Goal: Check status: Check status

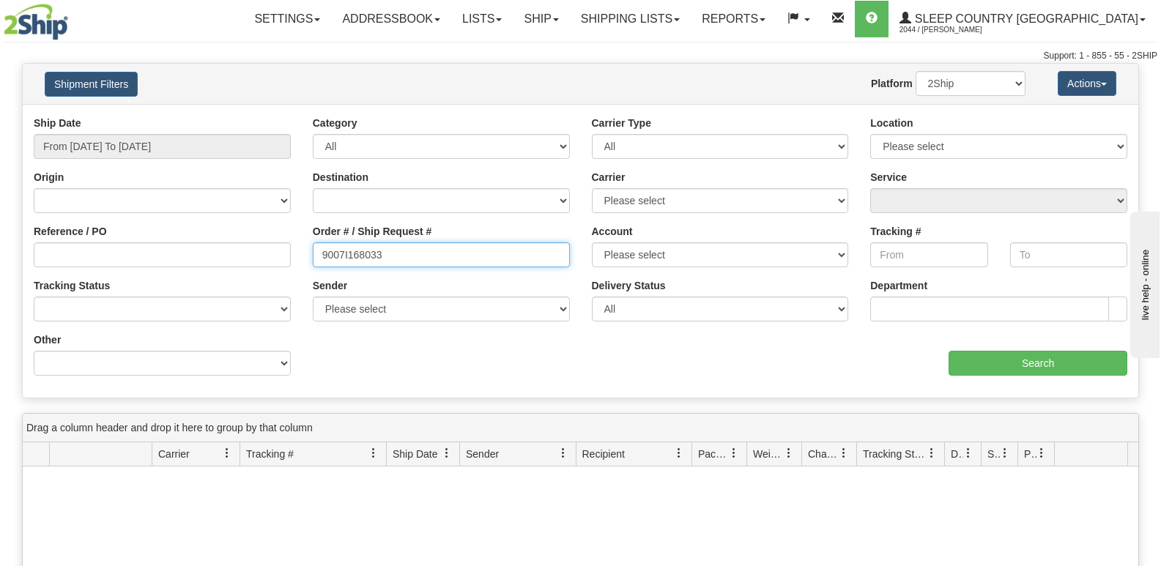
drag, startPoint x: 390, startPoint y: 263, endPoint x: 249, endPoint y: 262, distance: 140.7
click at [248, 116] on div "Reference / PO Order # / Ship Request # 9007I168033 Account Please select Canad…" at bounding box center [581, 116] width 1116 height 0
paste input "0I156245"
type input "9000I156245"
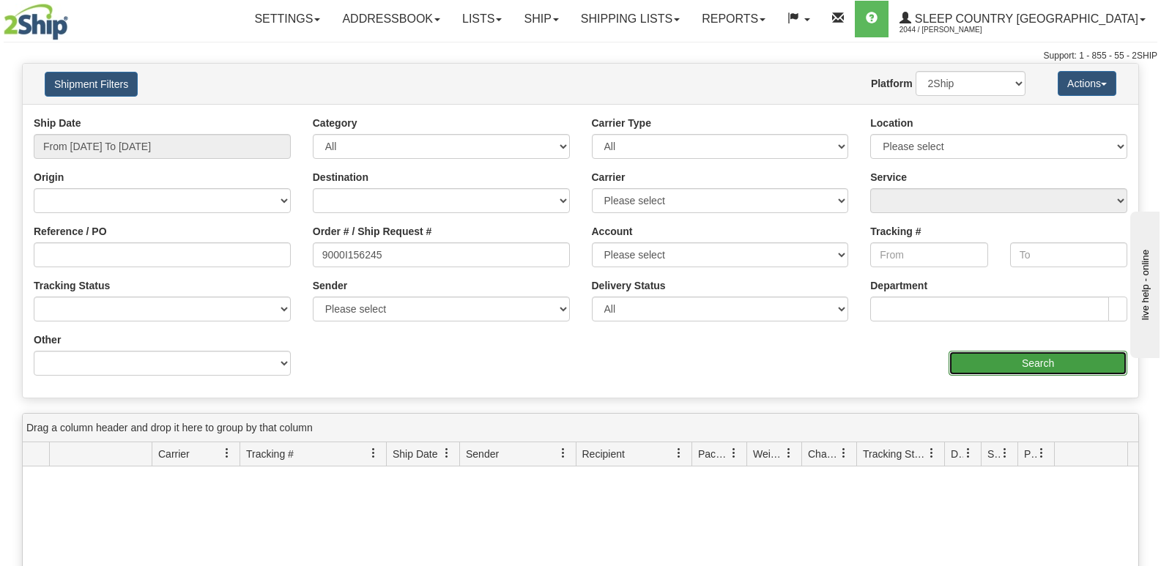
click at [988, 351] on input "Search" at bounding box center [1038, 363] width 179 height 25
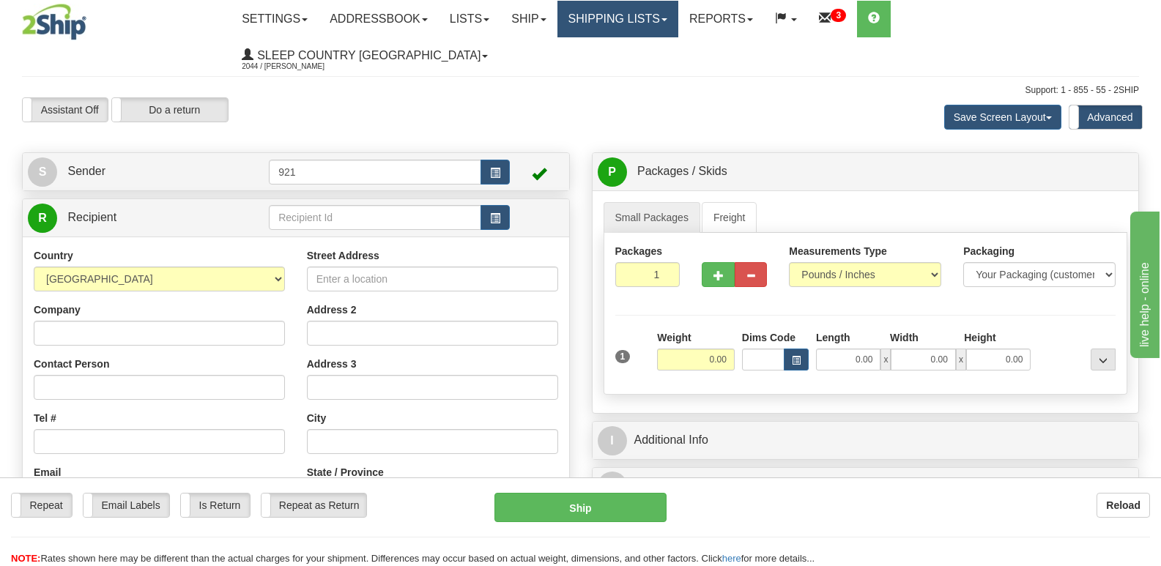
click at [666, 11] on link "Shipping lists" at bounding box center [618, 19] width 121 height 37
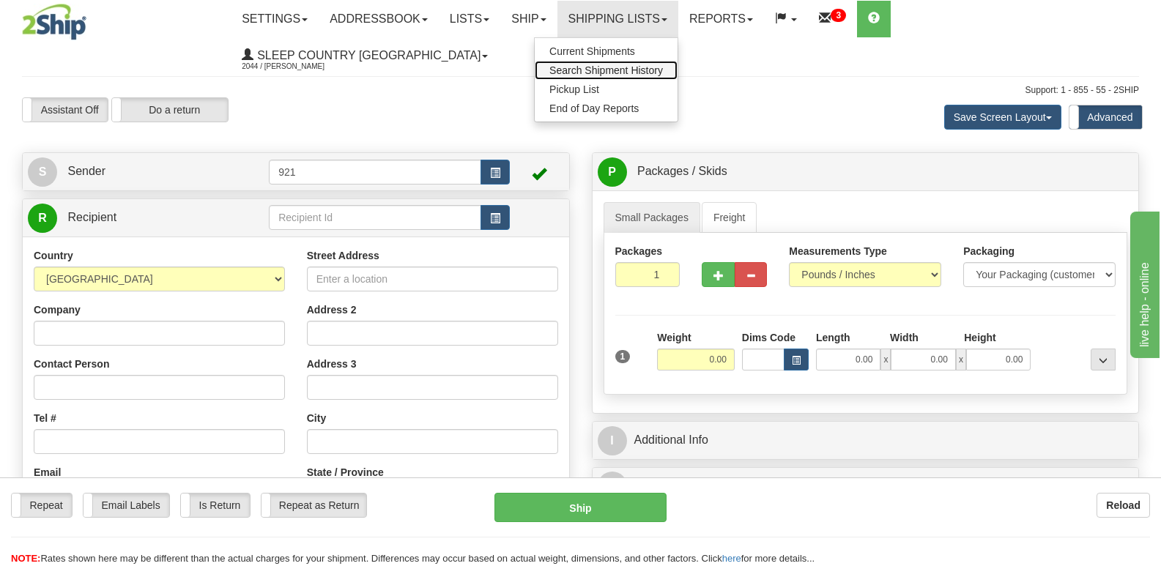
click at [635, 66] on span "Search Shipment History" at bounding box center [607, 70] width 114 height 12
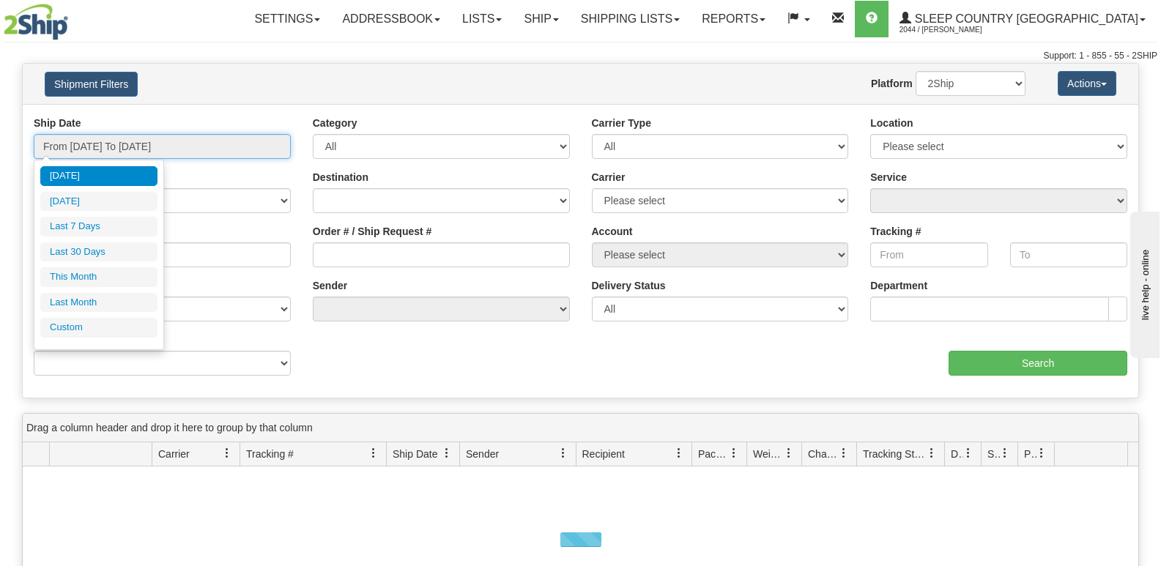
click at [93, 143] on input "From 10/12/2025 To 10/13/2025" at bounding box center [162, 146] width 257 height 25
drag, startPoint x: 95, startPoint y: 245, endPoint x: 381, endPoint y: 265, distance: 287.2
click at [95, 246] on li "Last 30 Days" at bounding box center [98, 253] width 117 height 20
type input "From 09/14/2025 To 10/13/2025"
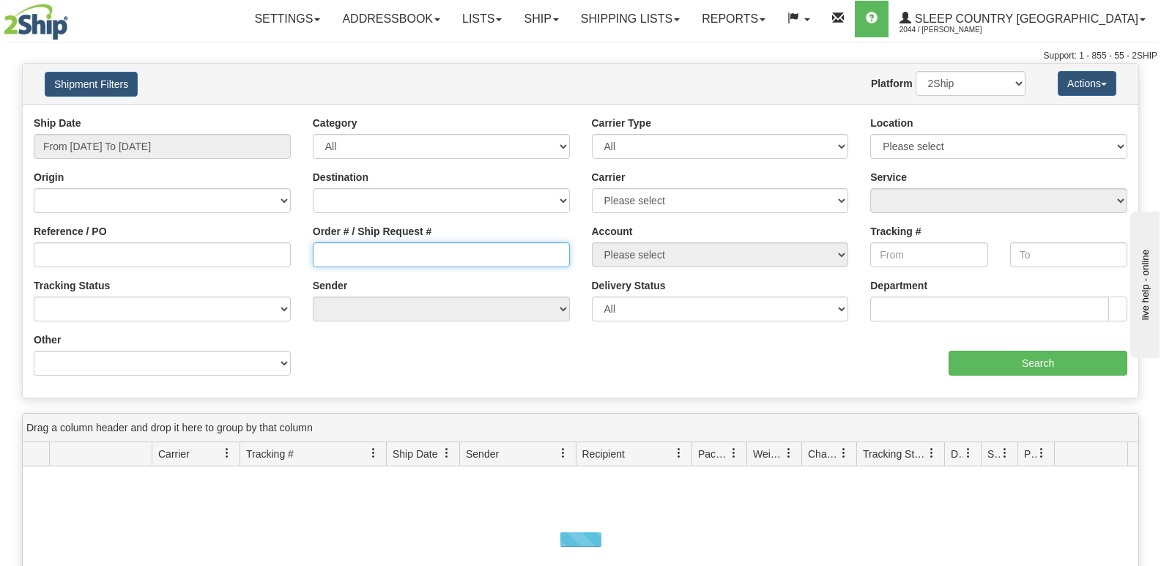
click at [393, 265] on input "Order # / Ship Request #" at bounding box center [441, 255] width 257 height 25
paste input "9000I156245"
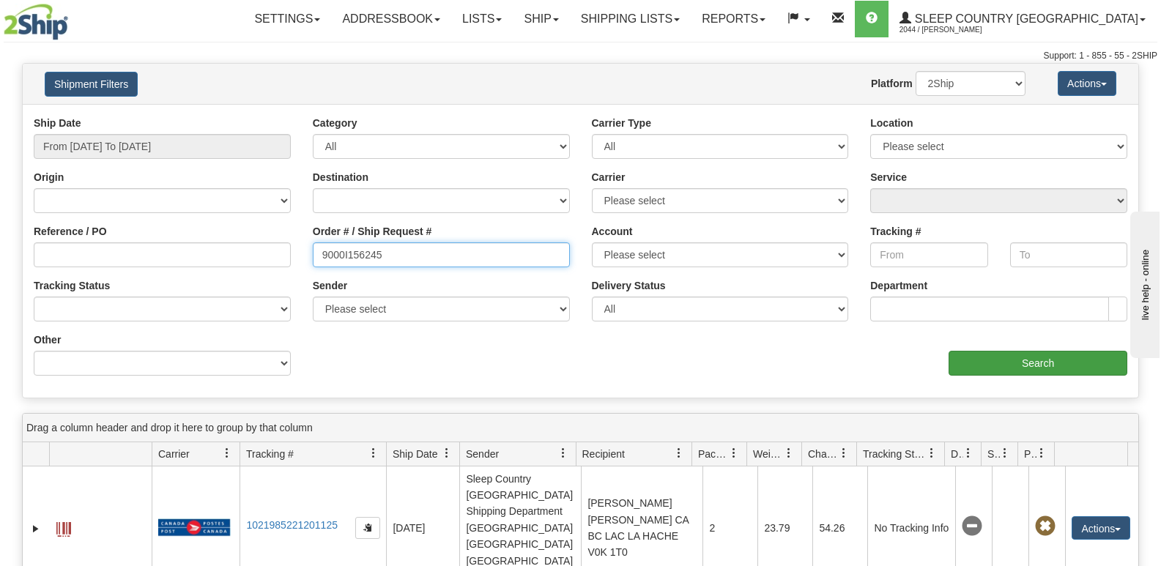
type input "9000I156245"
click at [1023, 363] on input "Search" at bounding box center [1038, 363] width 179 height 25
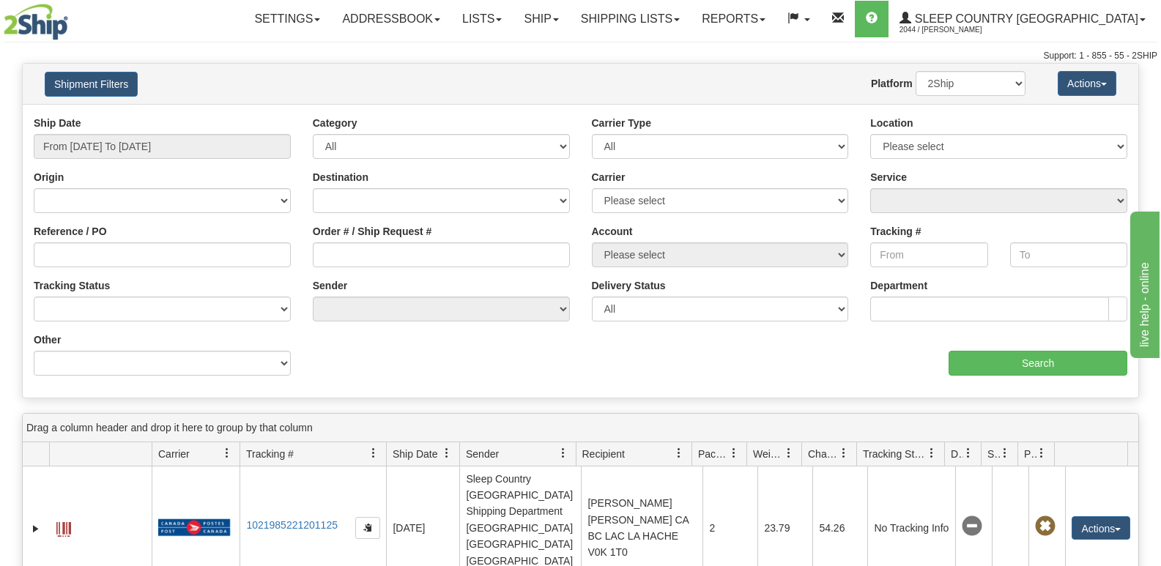
click at [368, 56] on div "Support: 1 - 855 - 55 - 2SHIP" at bounding box center [581, 56] width 1154 height 12
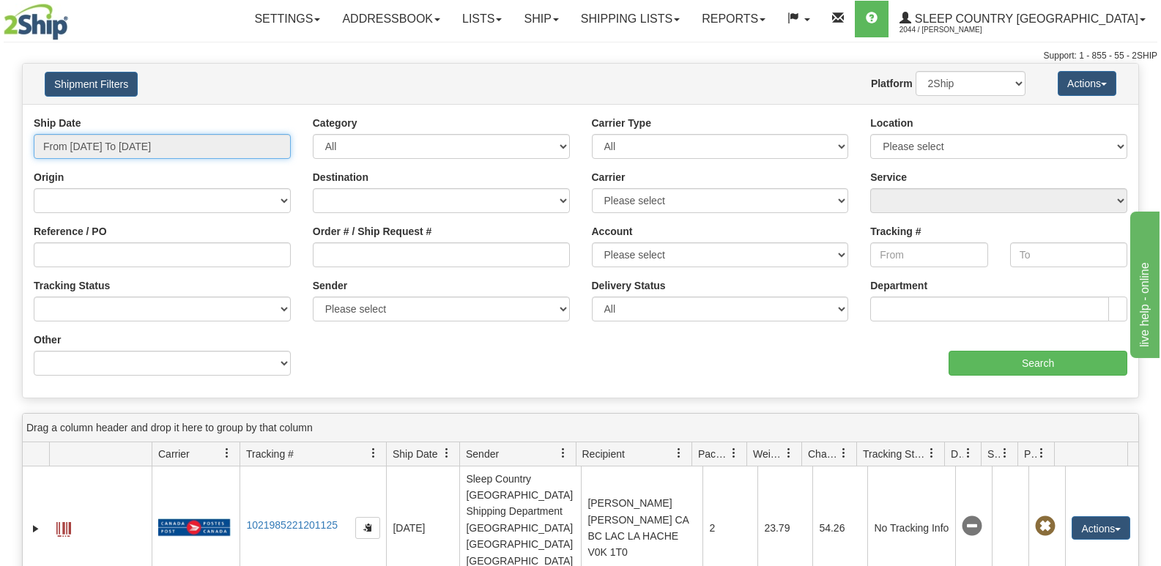
click at [180, 141] on input "From [DATE] To [DATE]" at bounding box center [162, 146] width 257 height 25
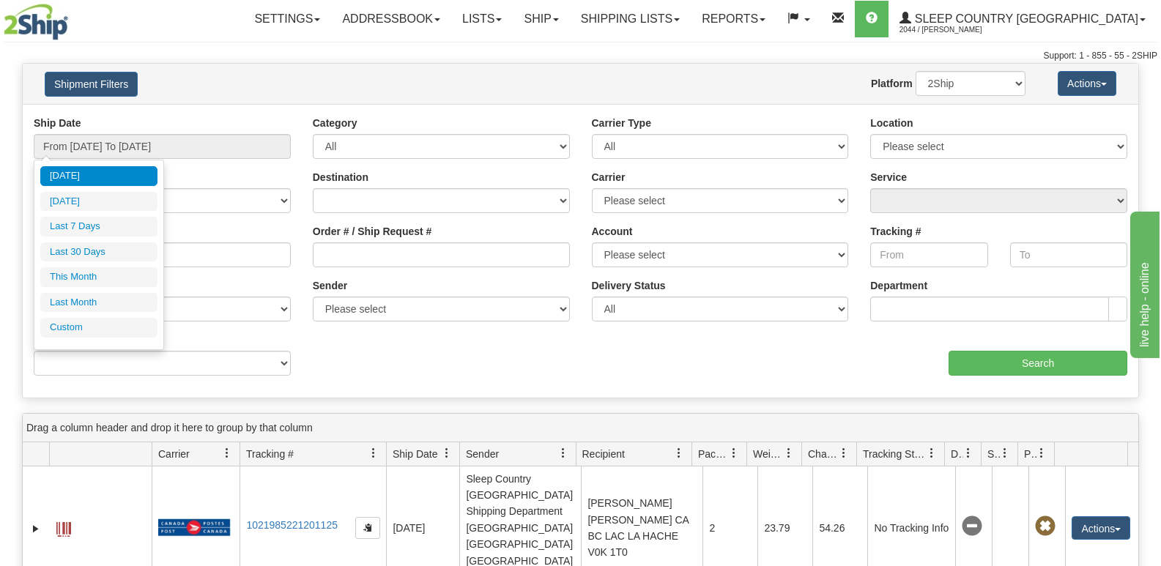
click at [108, 255] on li "Last 30 Days" at bounding box center [98, 253] width 117 height 20
type input "From [DATE] To [DATE]"
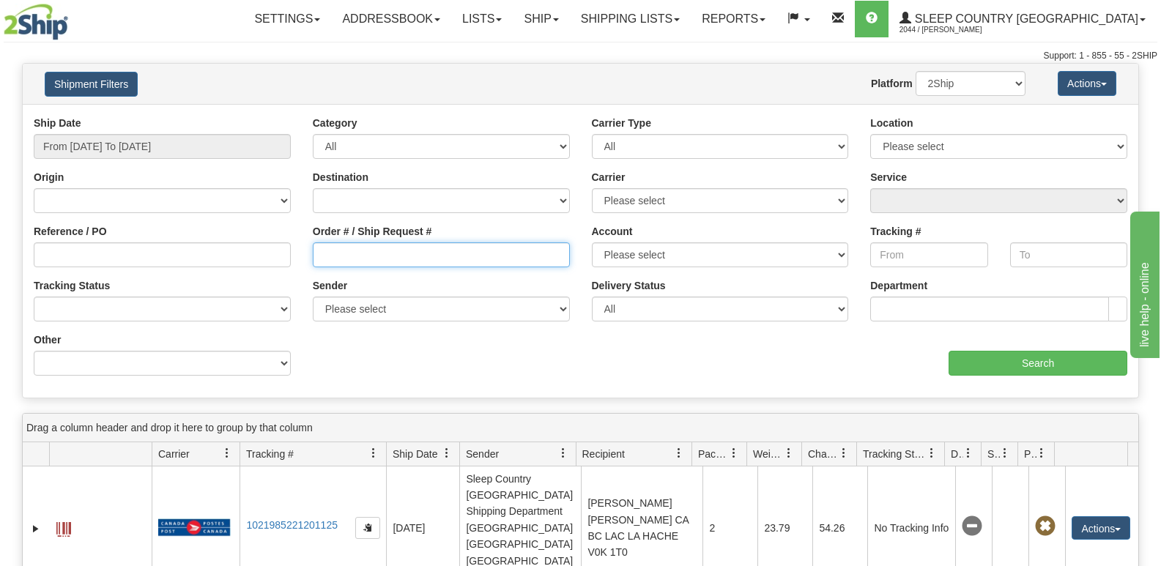
click at [454, 262] on input "Order # / Ship Request #" at bounding box center [441, 255] width 257 height 25
paste input "9000I172132"
type input "9000I172132"
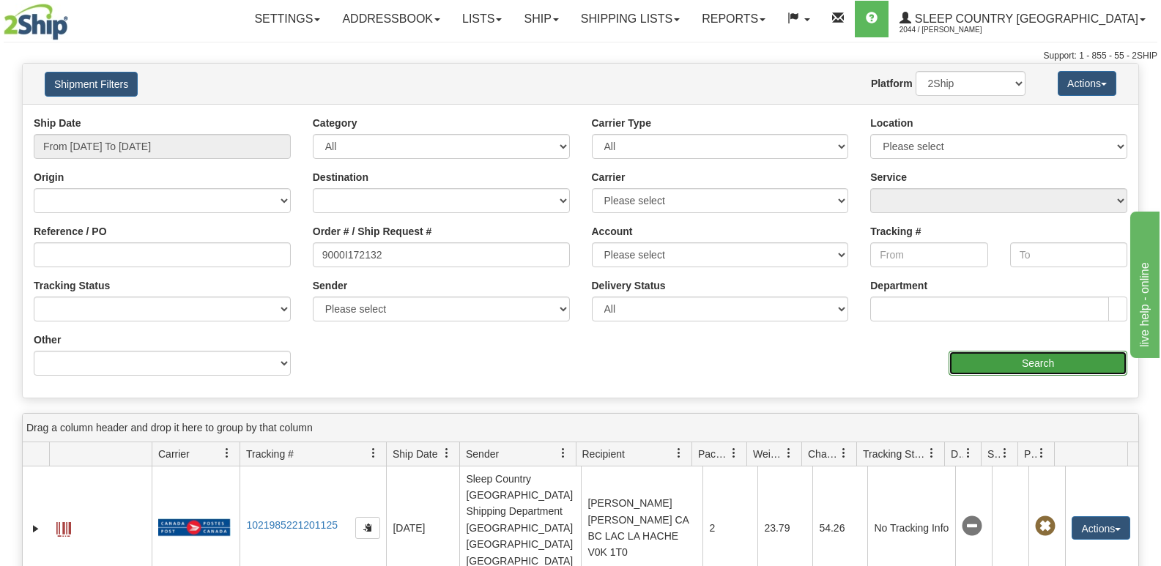
click at [975, 355] on input "Search" at bounding box center [1038, 363] width 179 height 25
